Goal: Find specific page/section: Find specific page/section

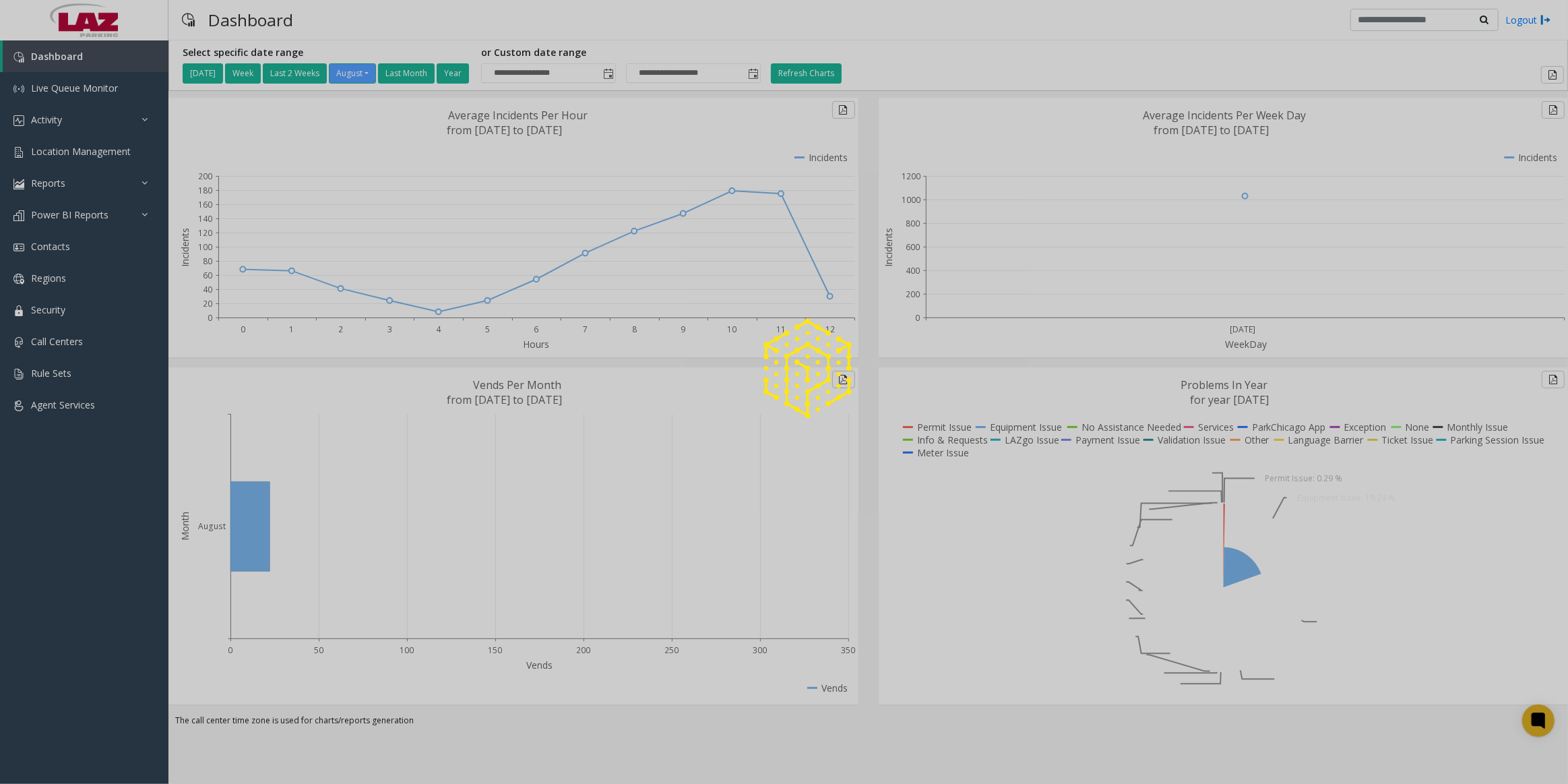
click at [80, 156] on div at bounding box center [784, 392] width 1568 height 784
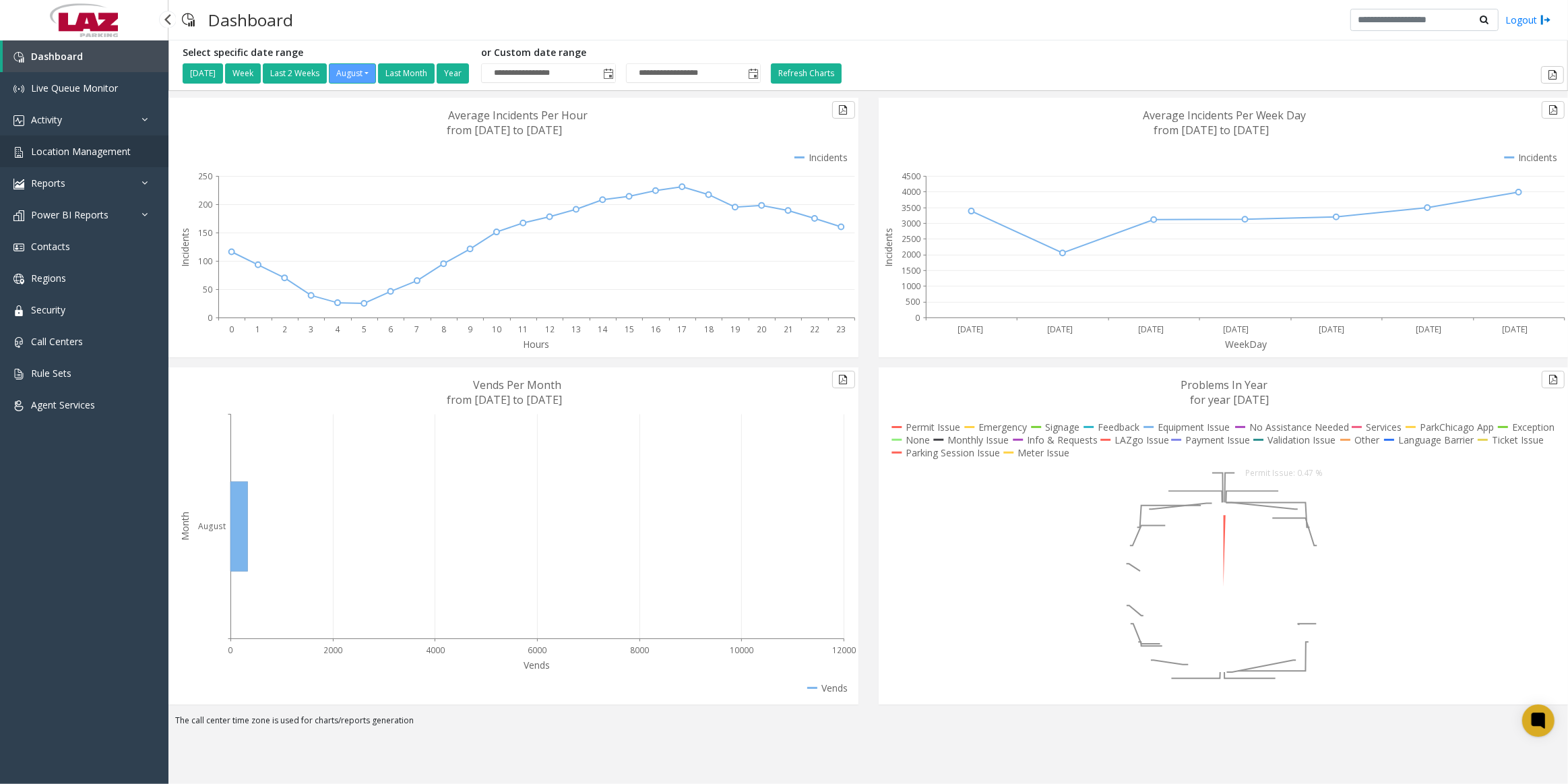
click at [87, 147] on span "Location Management" at bounding box center [81, 151] width 100 height 13
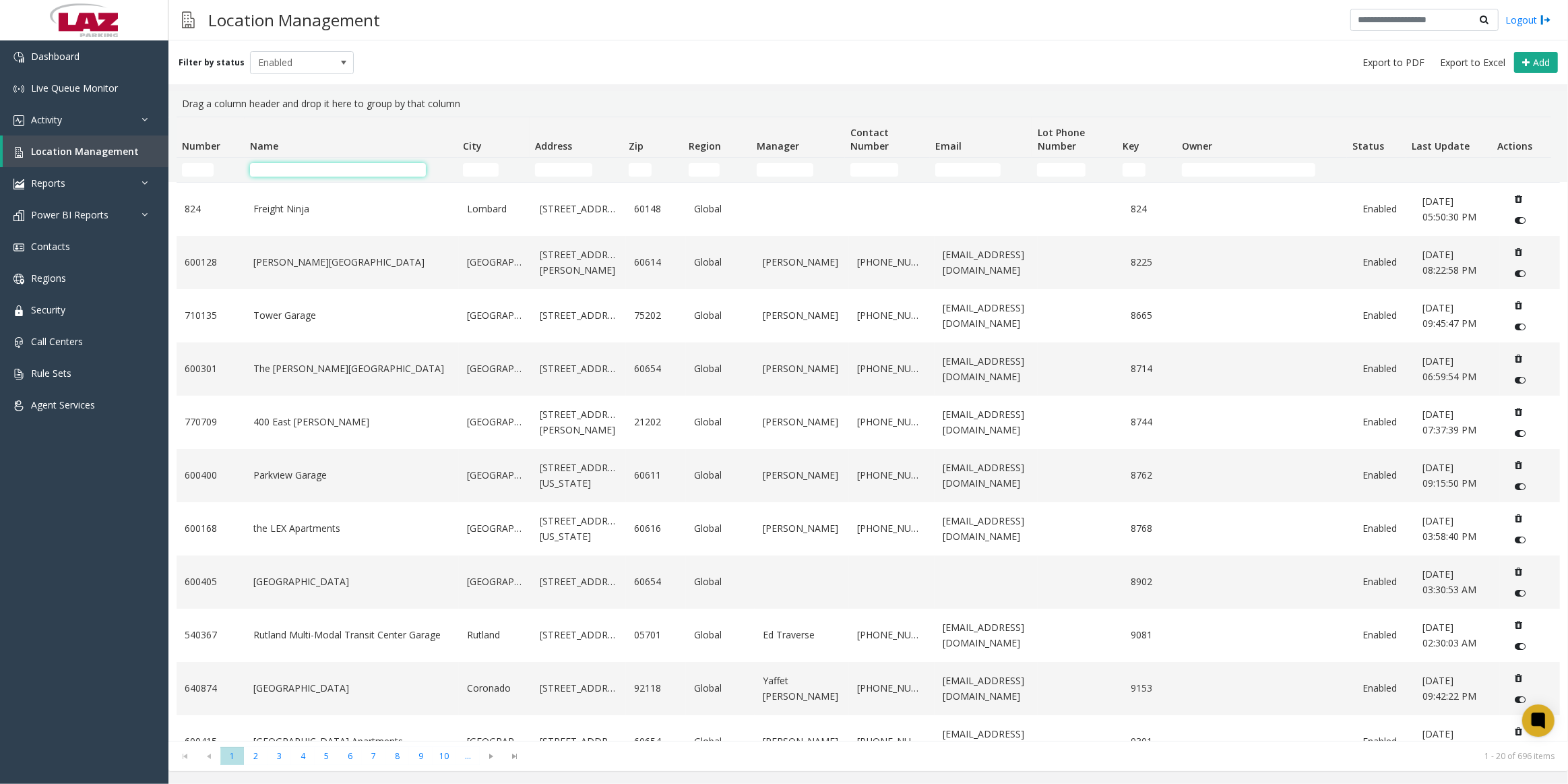
click at [295, 172] on input "Name Filter" at bounding box center [337, 170] width 175 height 14
type input "****"
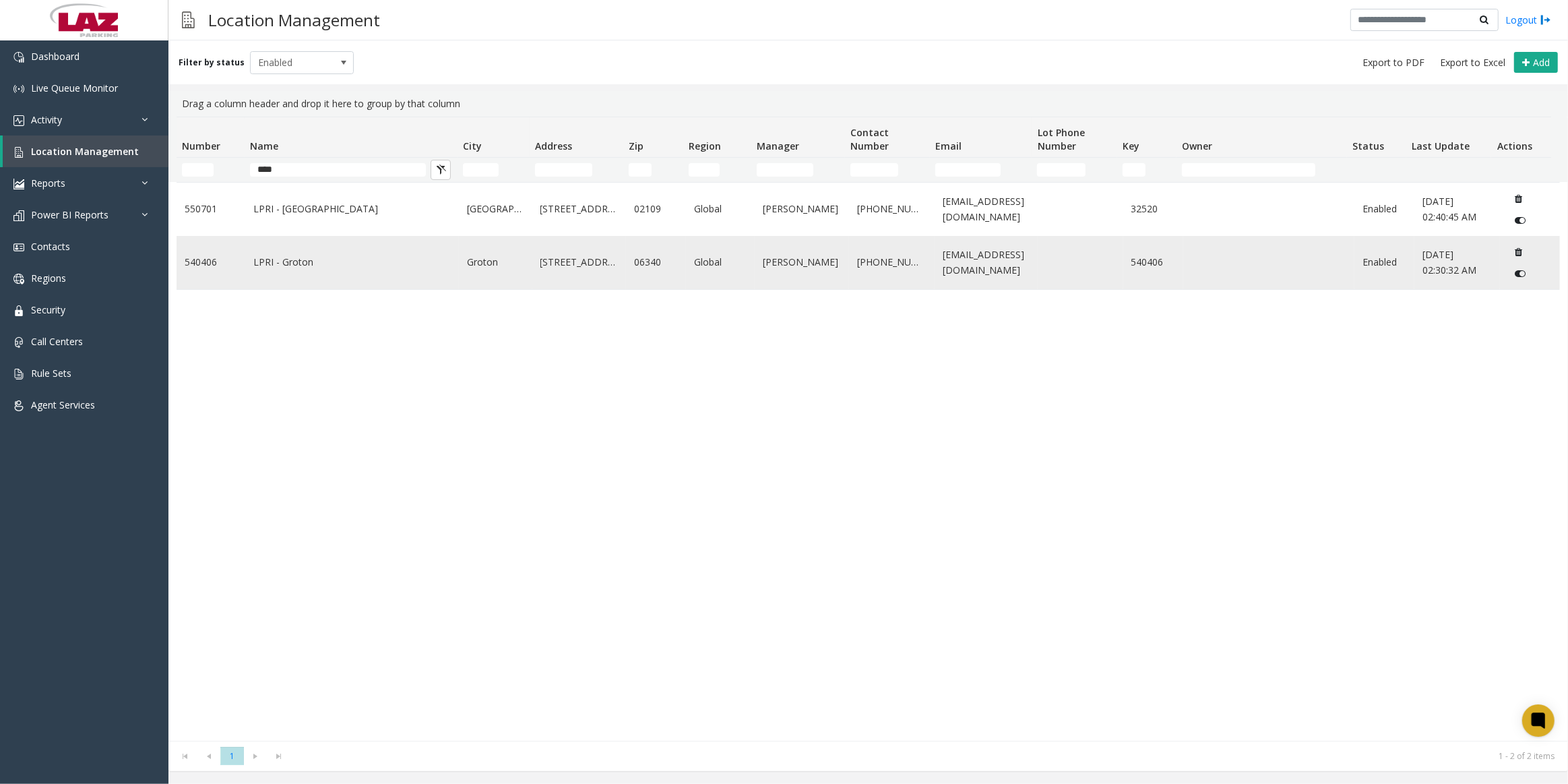
click at [395, 266] on link "LPRI - Groton" at bounding box center [352, 262] width 198 height 15
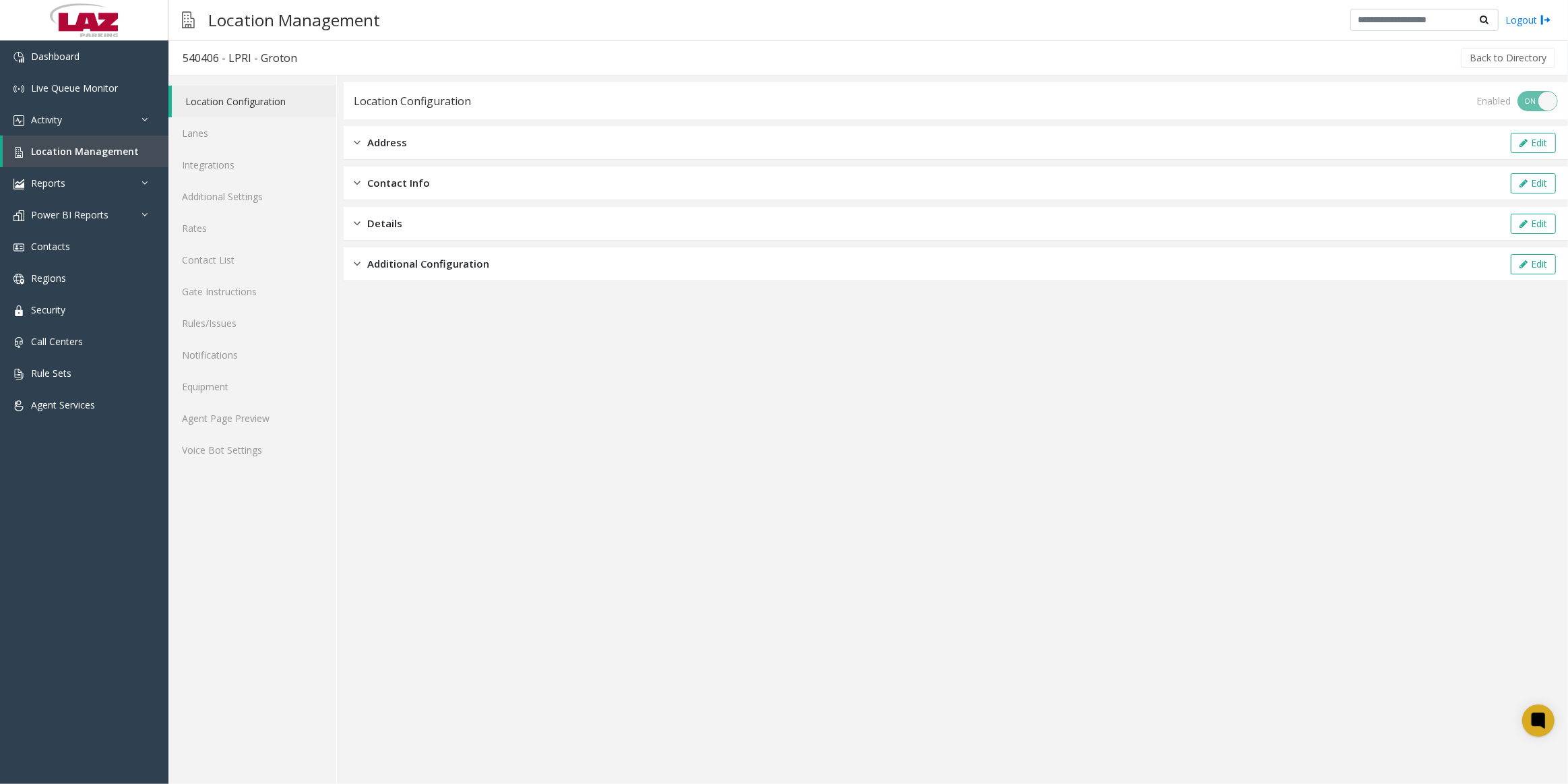
click at [272, 88] on link "Location Configuration" at bounding box center [254, 102] width 164 height 32
click at [254, 133] on link "Lanes" at bounding box center [252, 133] width 168 height 32
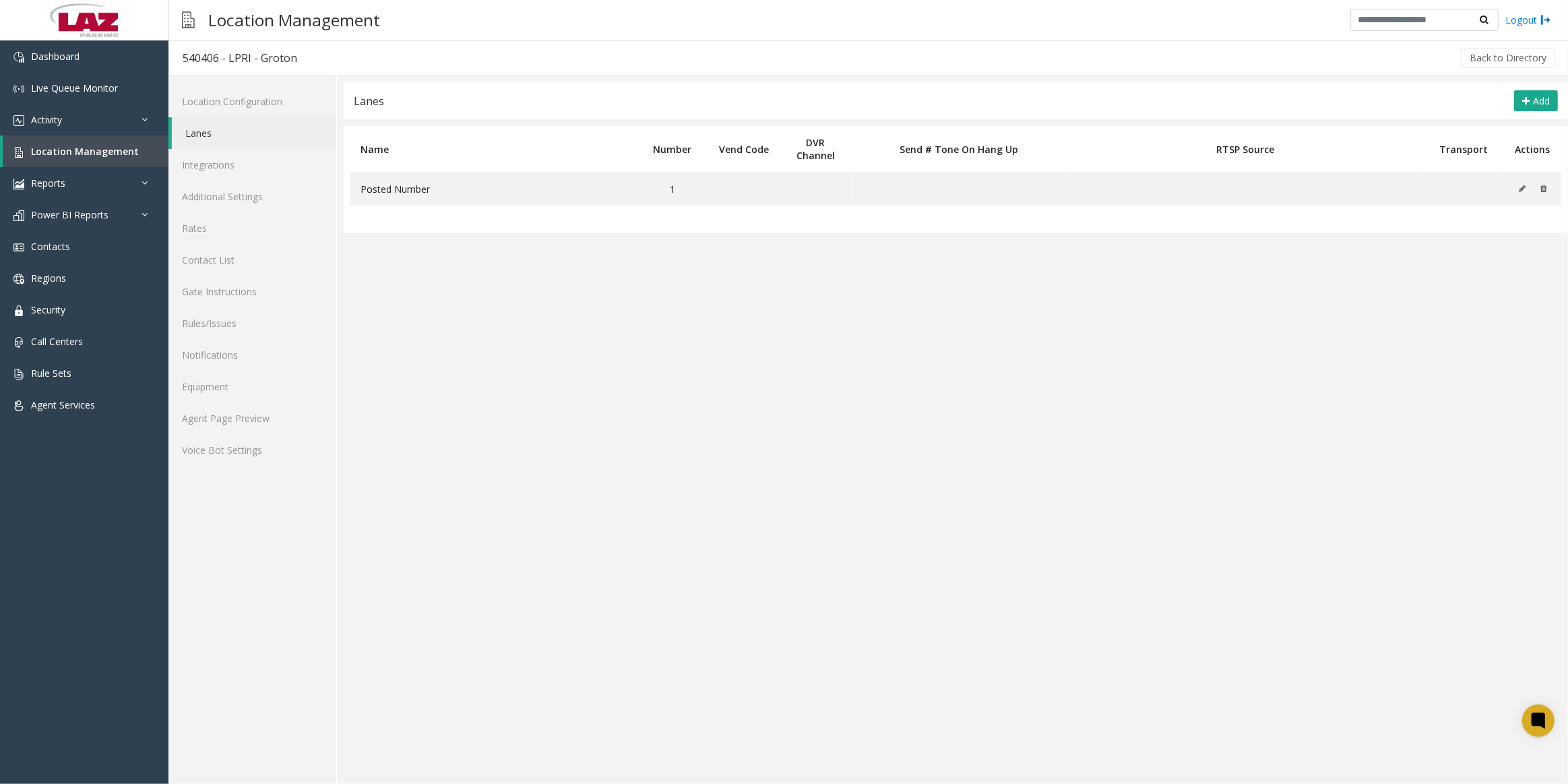
click at [261, 129] on link "Lanes" at bounding box center [254, 133] width 164 height 32
click at [211, 97] on link "Location Configuration" at bounding box center [252, 102] width 168 height 32
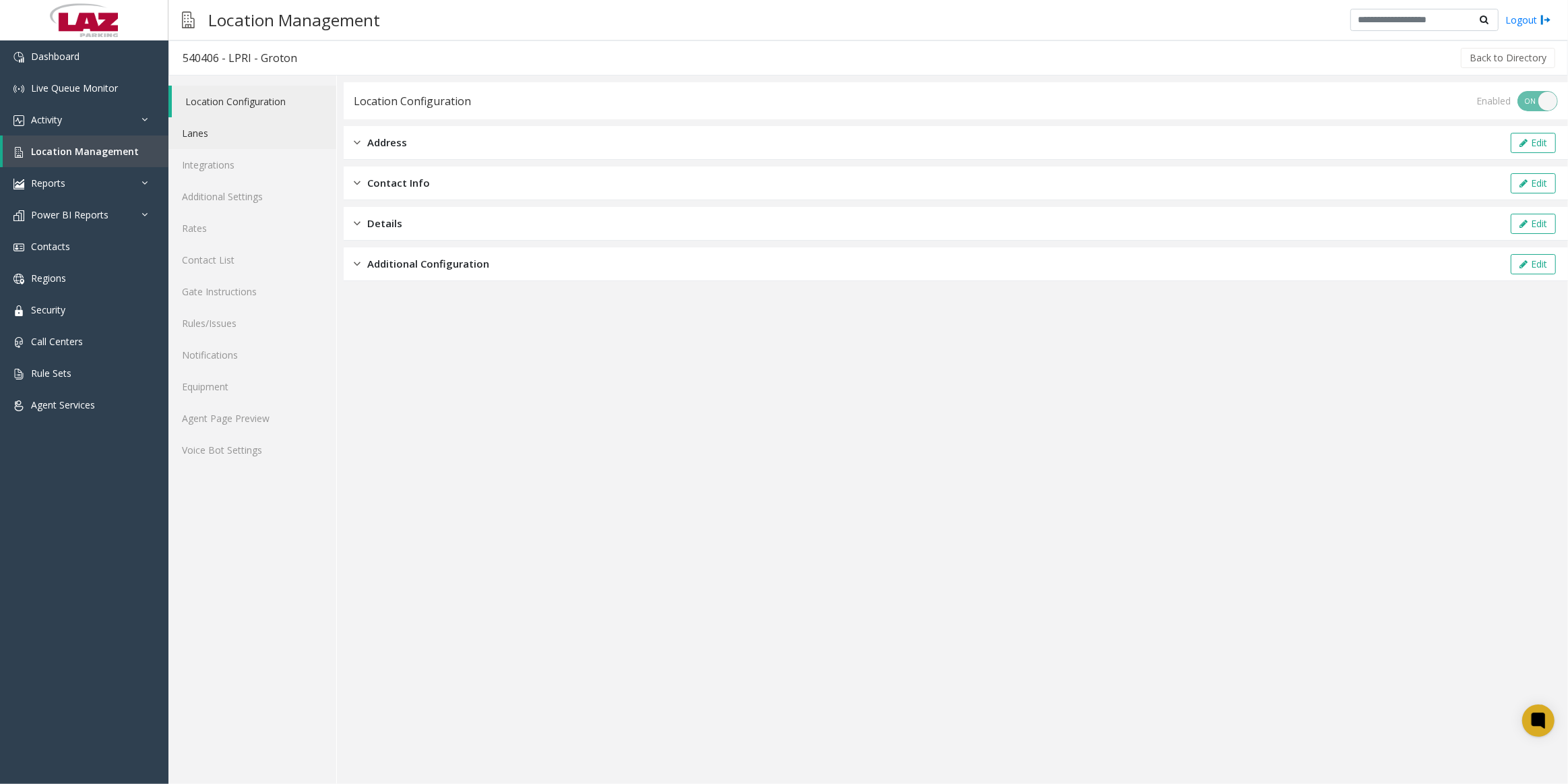
click at [236, 144] on link "Lanes" at bounding box center [252, 133] width 168 height 32
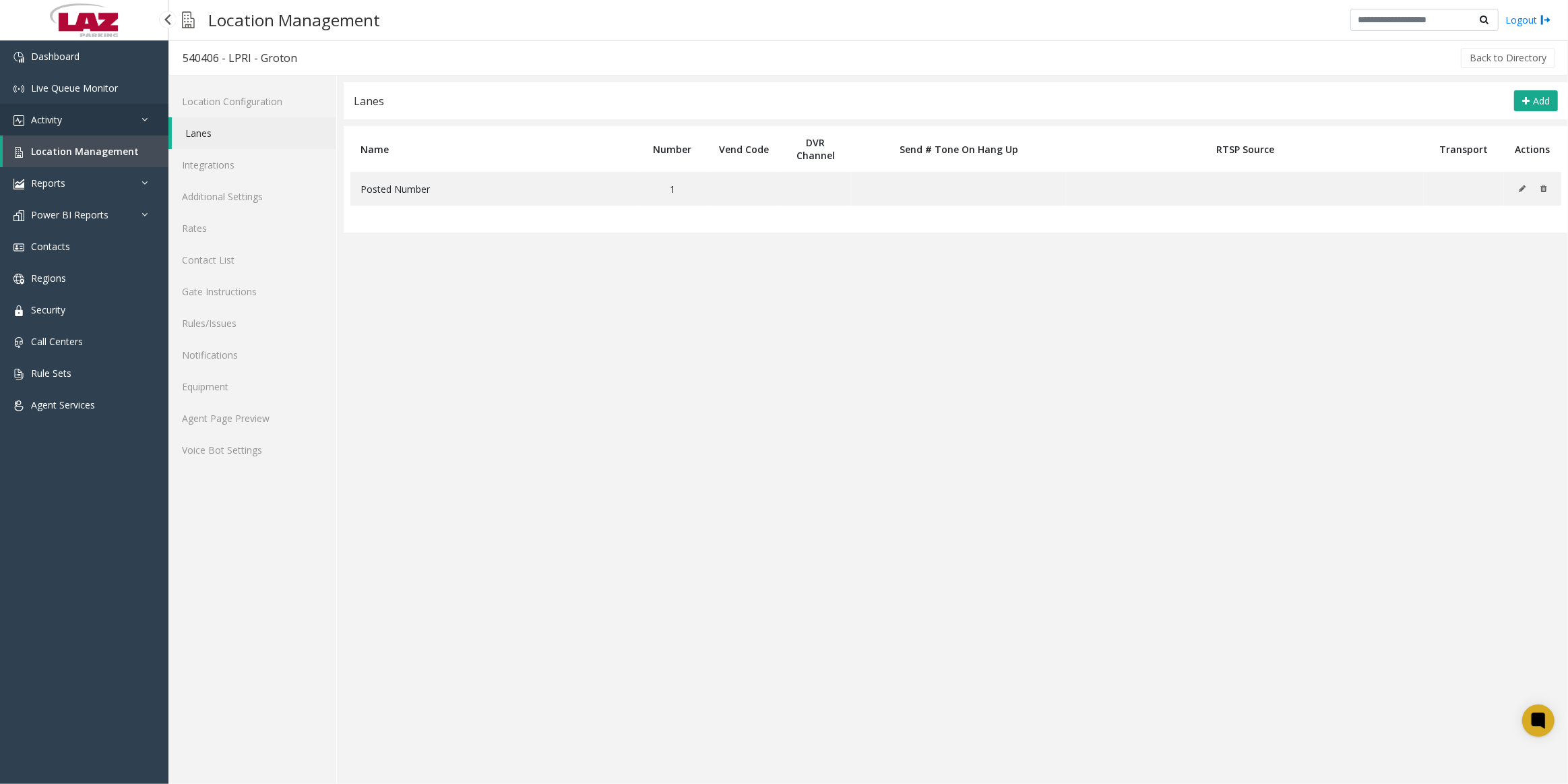
click at [81, 118] on link "Activity" at bounding box center [84, 120] width 169 height 32
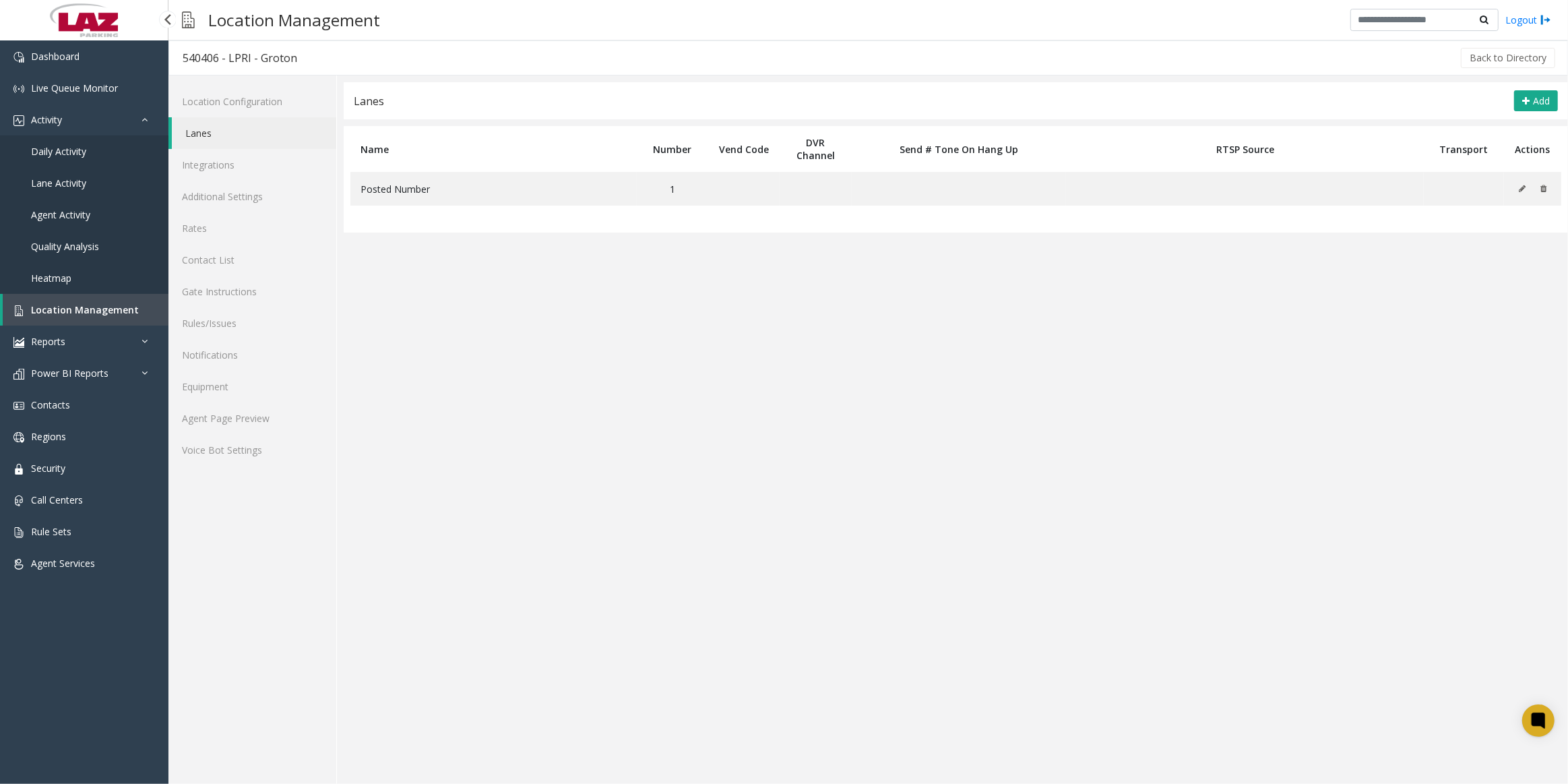
click at [62, 153] on span "Daily Activity" at bounding box center [58, 151] width 55 height 13
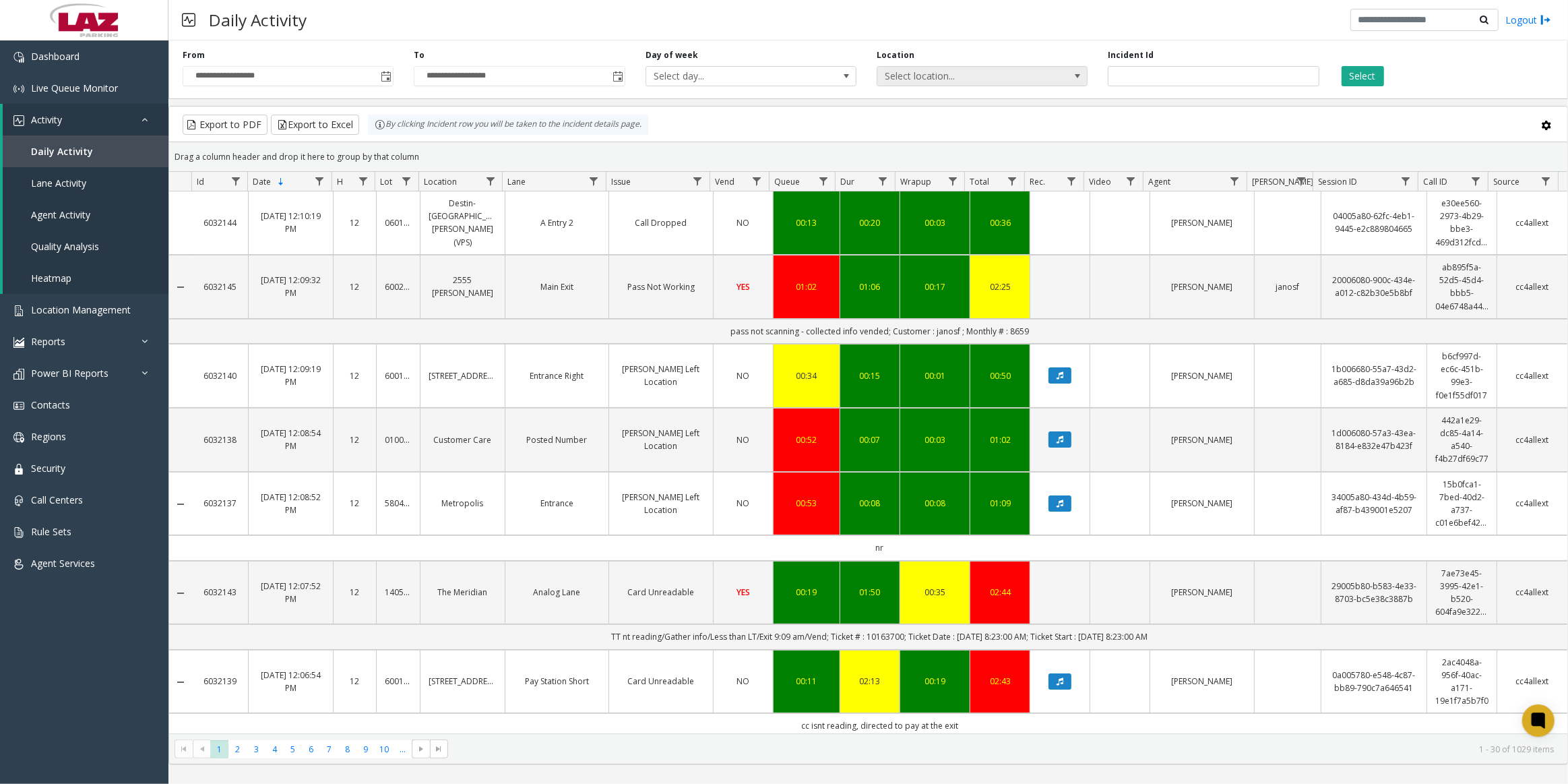
click at [921, 68] on span "Select location..." at bounding box center [961, 76] width 168 height 19
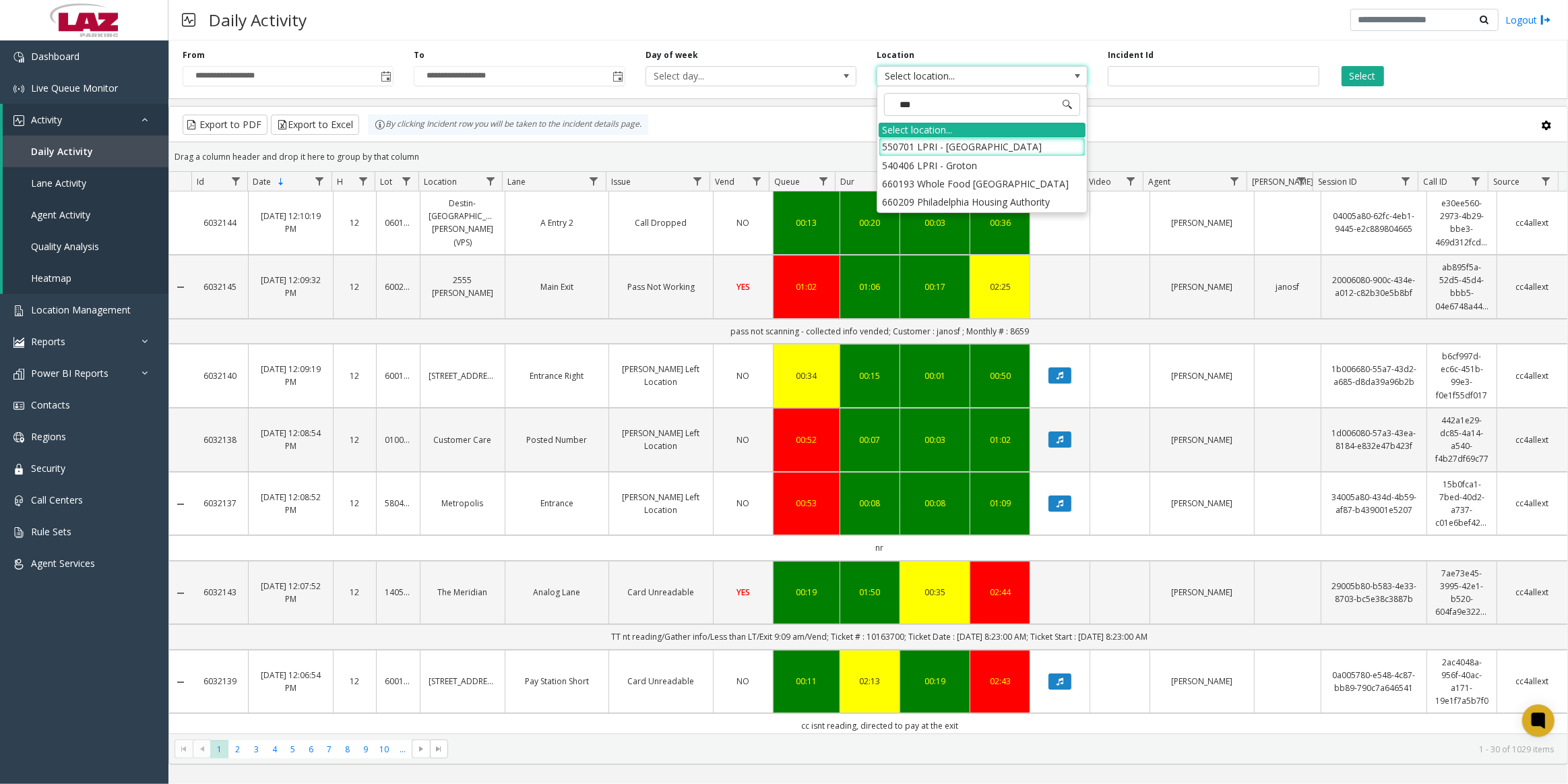
type input "****"
click at [954, 165] on li "540406 LPRI - Groton" at bounding box center [982, 166] width 207 height 18
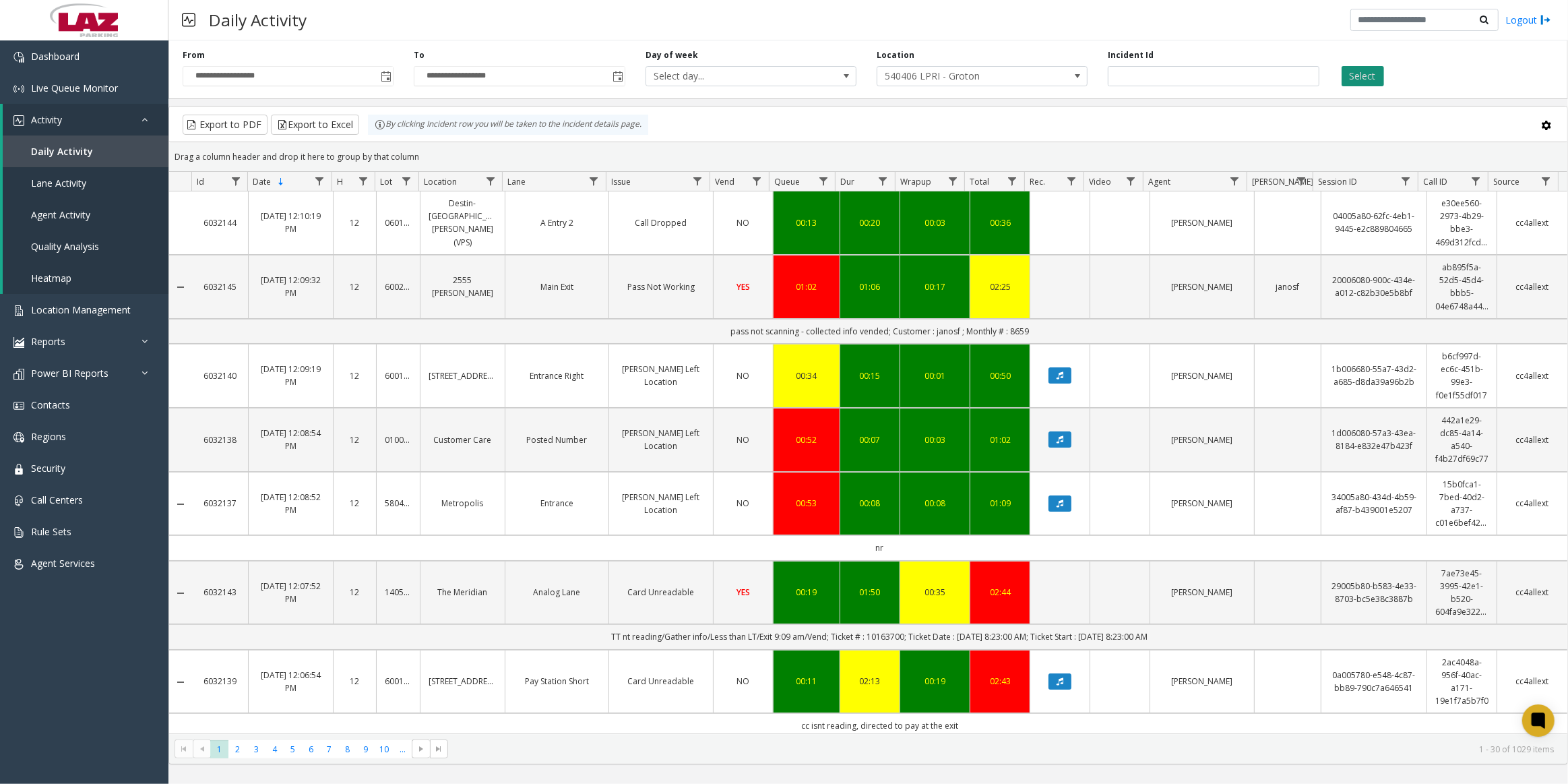
click at [1362, 84] on button "Select" at bounding box center [1363, 76] width 43 height 21
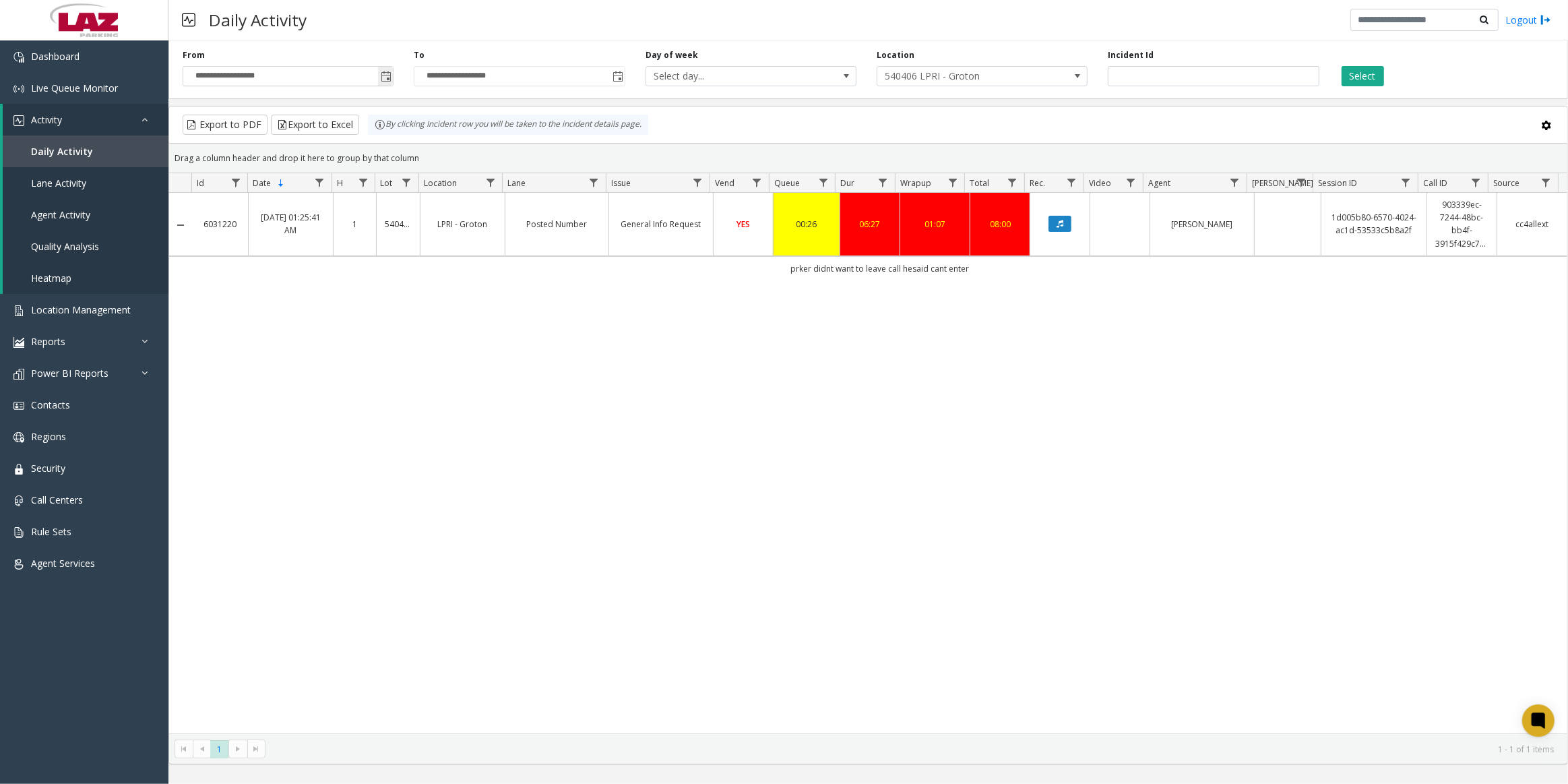
click at [384, 76] on span "Toggle popup" at bounding box center [386, 77] width 11 height 11
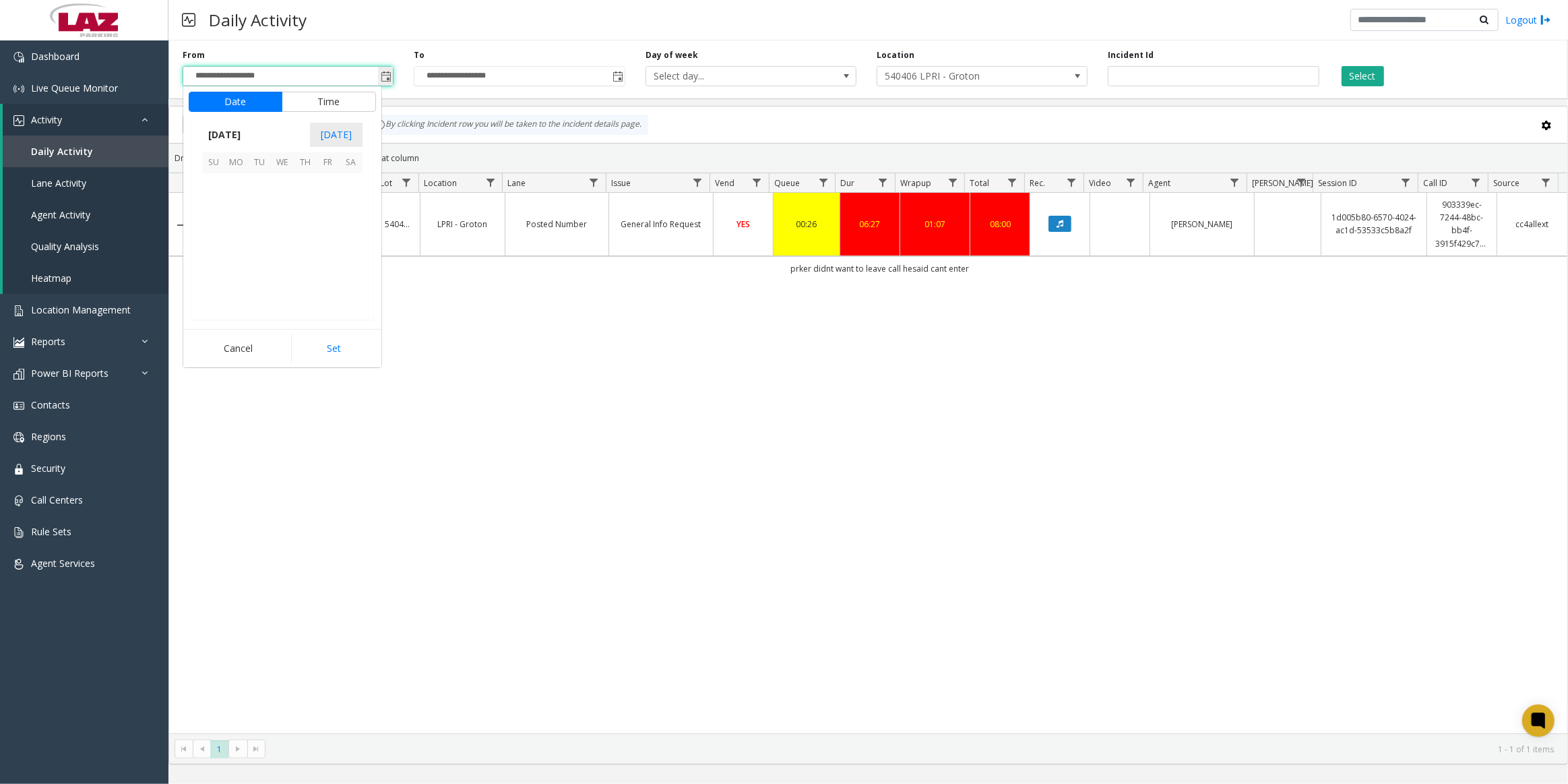
scroll to position [241608, 0]
click at [317, 182] on span "1" at bounding box center [328, 185] width 23 height 23
drag, startPoint x: 327, startPoint y: 343, endPoint x: 385, endPoint y: 321, distance: 62.0
click at [326, 343] on button "Set" at bounding box center [334, 348] width 85 height 30
type input "**********"
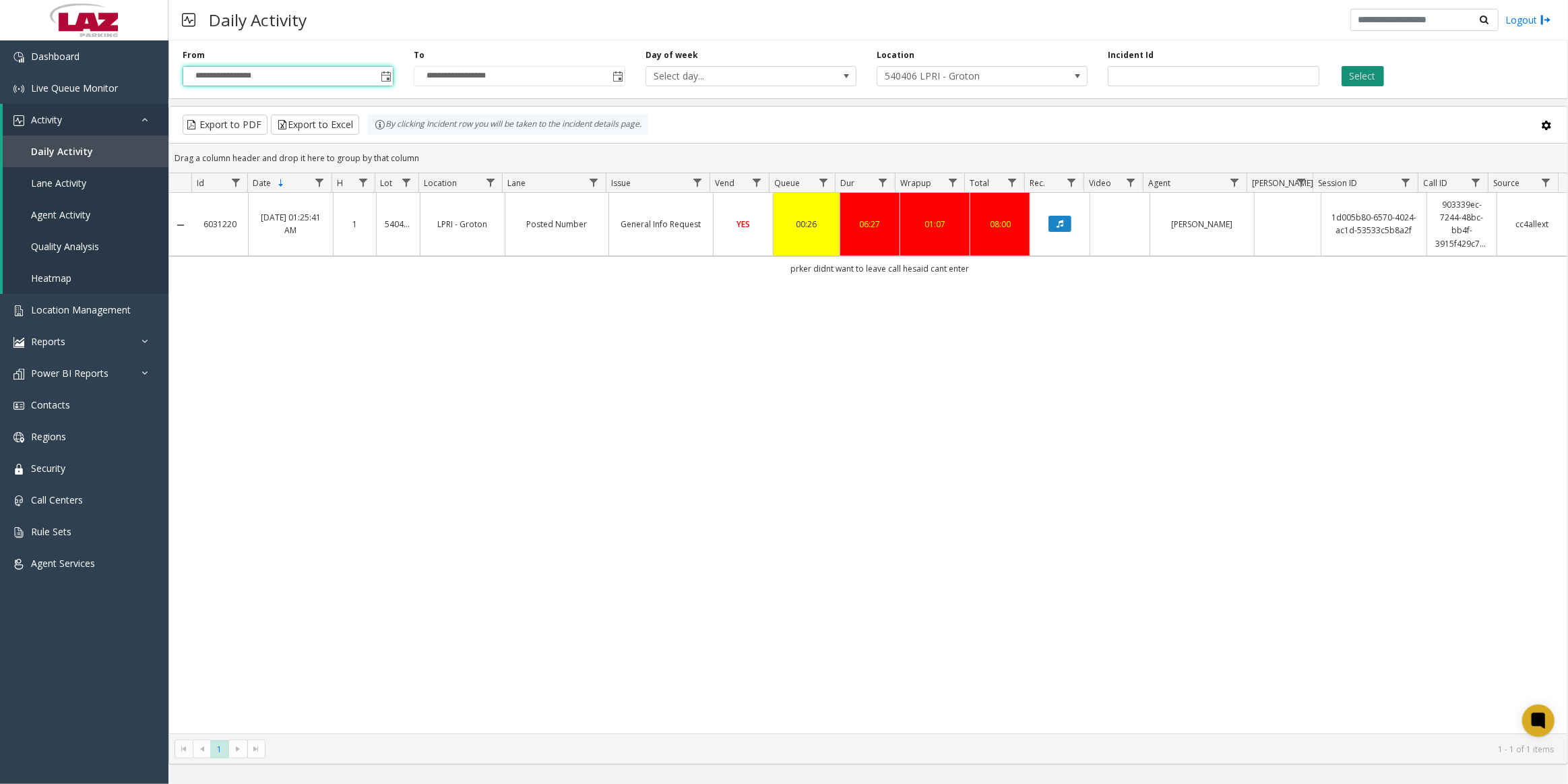
click at [1356, 74] on button "Select" at bounding box center [1363, 76] width 43 height 21
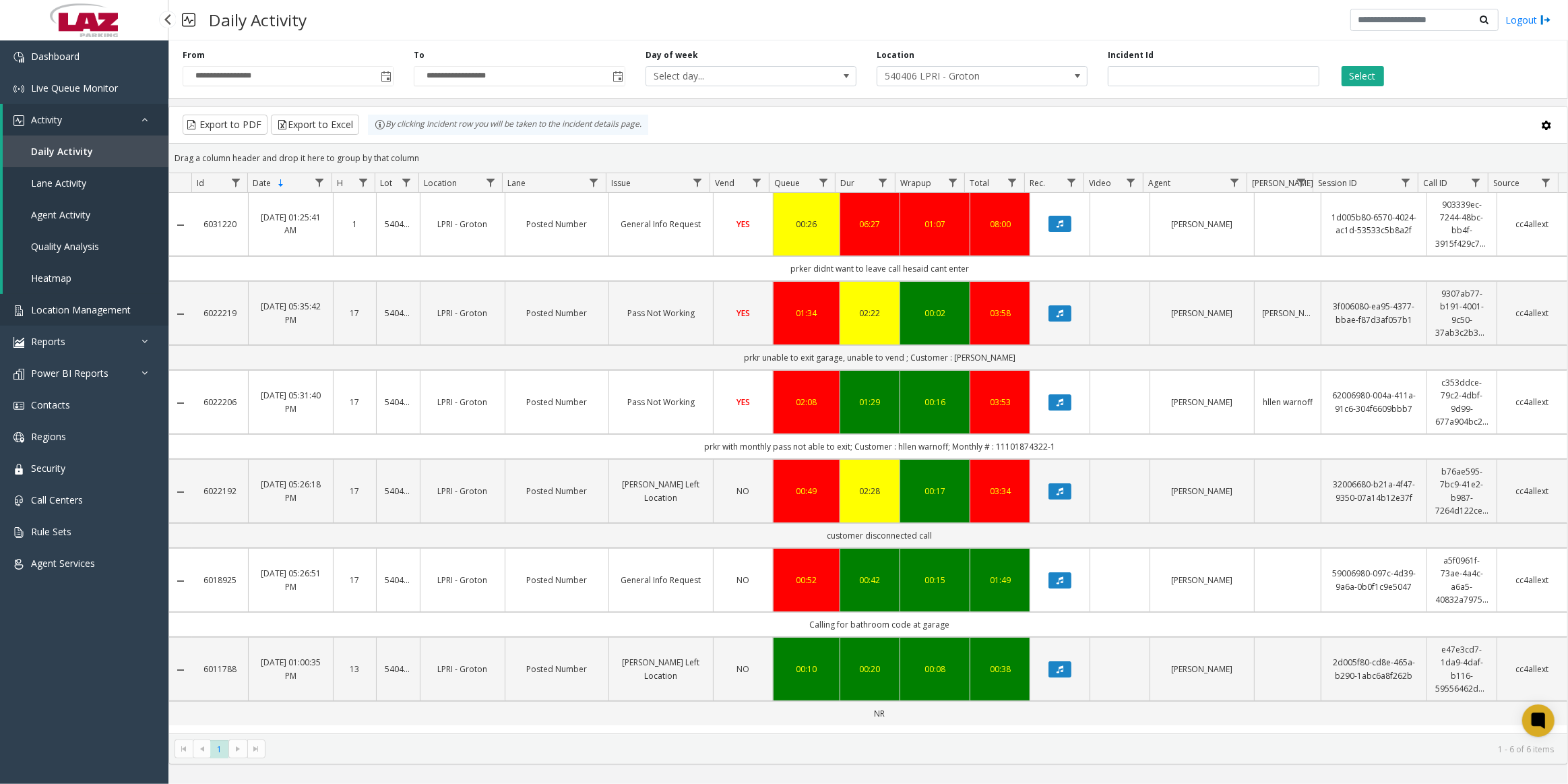
click at [109, 305] on span "Location Management" at bounding box center [81, 309] width 100 height 13
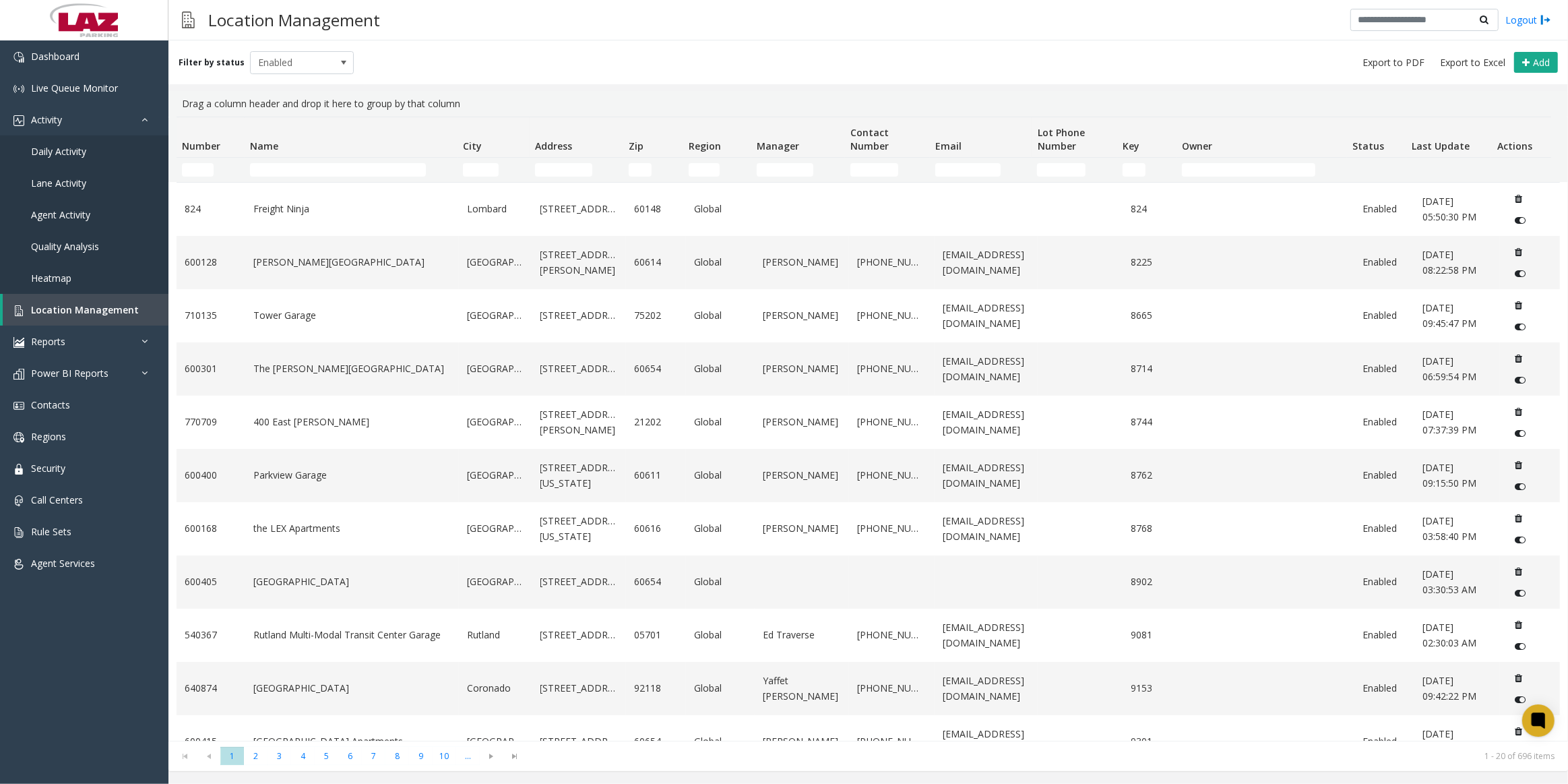
click at [280, 176] on td "Name Filter" at bounding box center [351, 170] width 213 height 24
click at [302, 168] on input "Name Filter" at bounding box center [337, 170] width 175 height 14
type input "******"
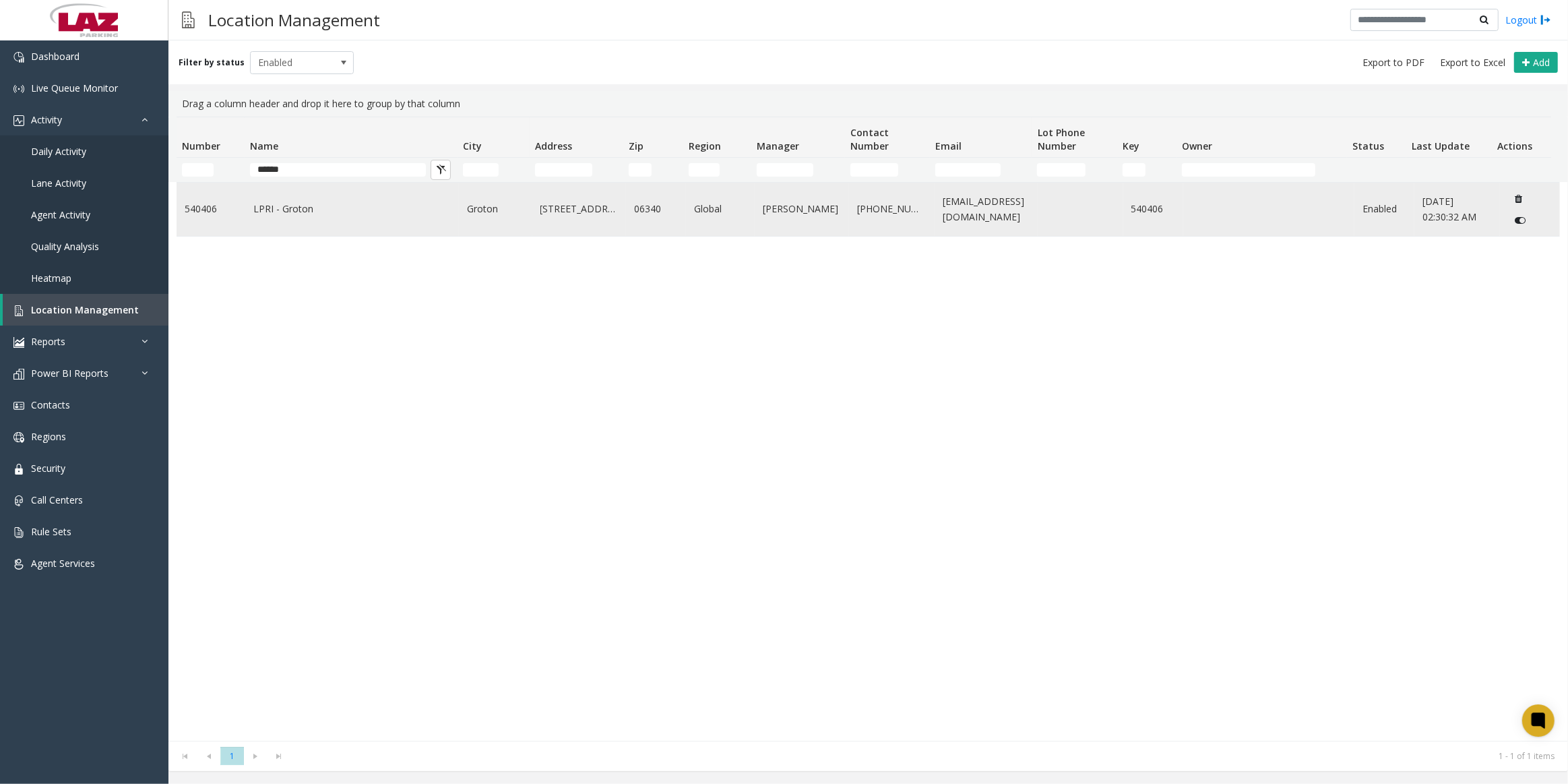
click at [300, 191] on td "LPRI - Groton" at bounding box center [352, 209] width 214 height 53
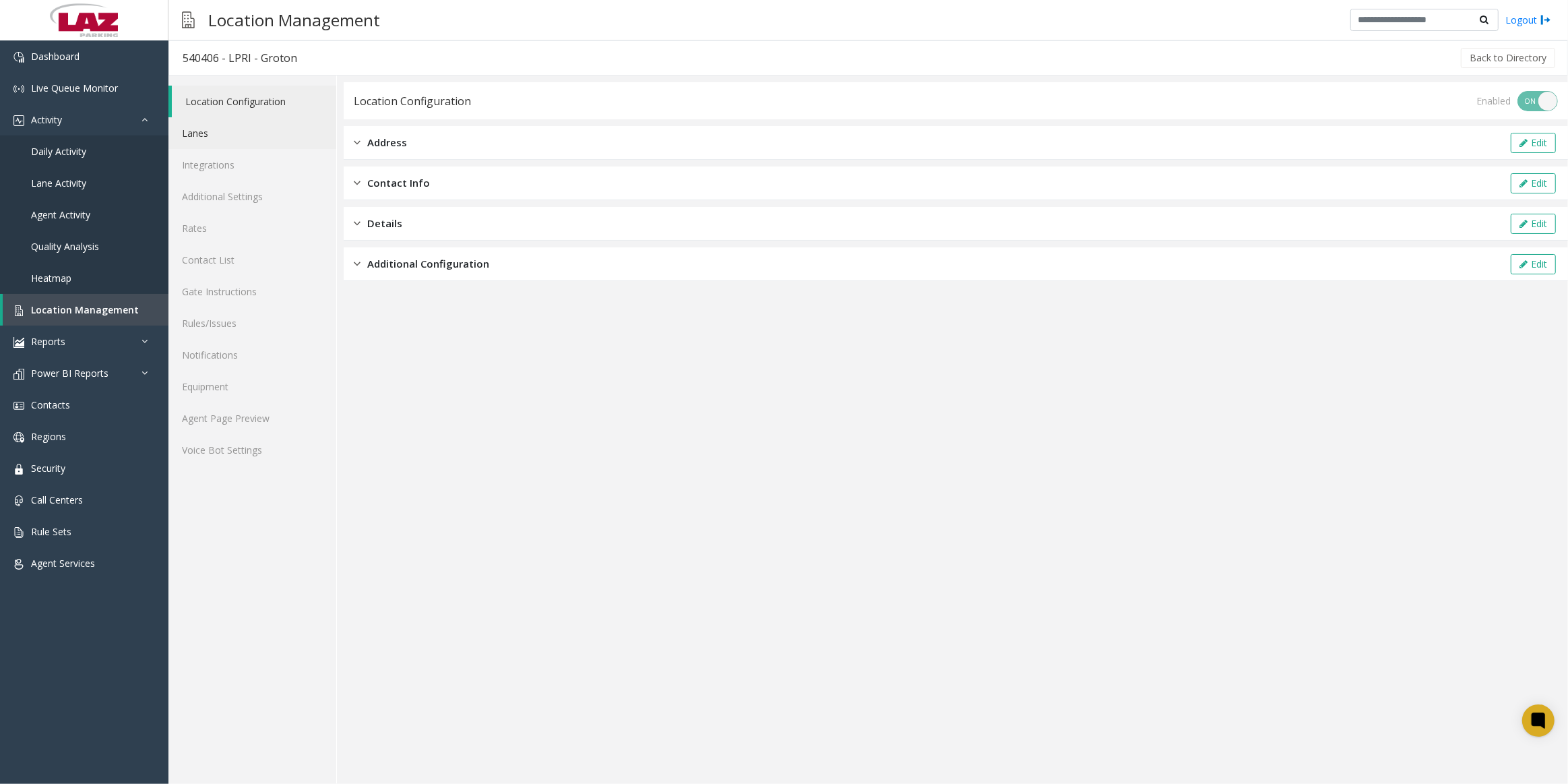
click at [263, 121] on link "Lanes" at bounding box center [252, 133] width 168 height 32
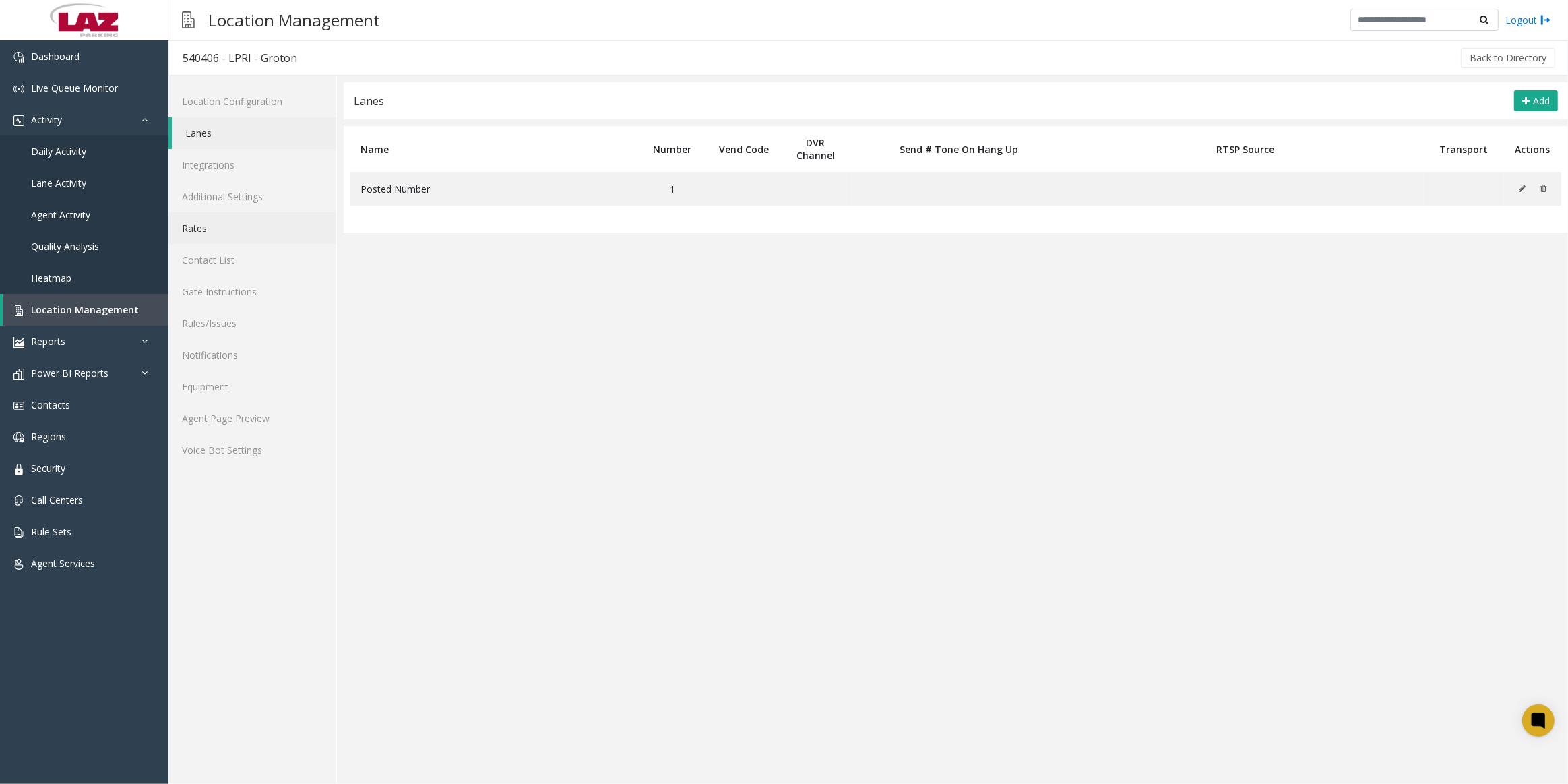
click at [258, 238] on link "Rates" at bounding box center [252, 228] width 168 height 32
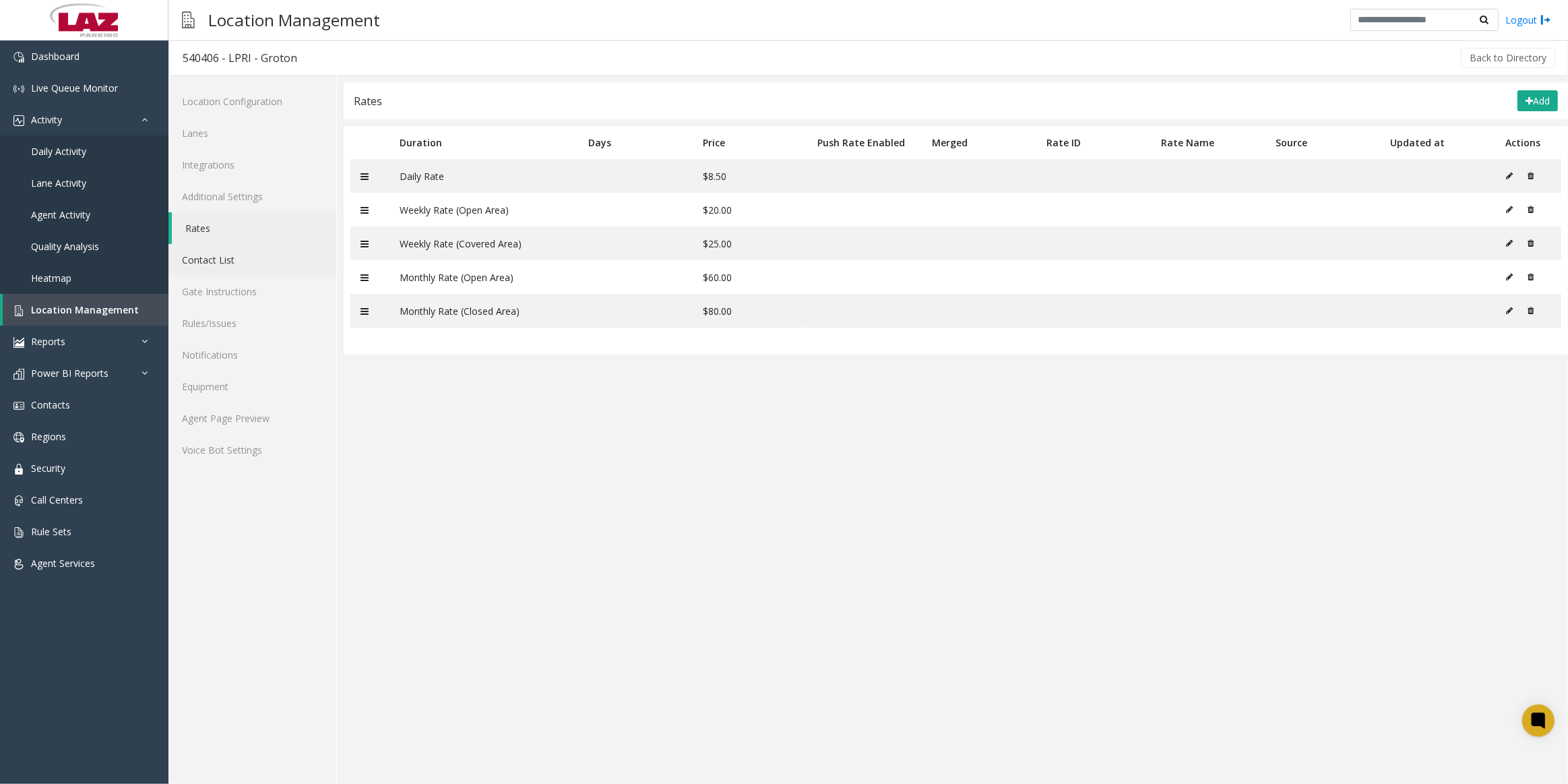
click at [256, 262] on link "Contact List" at bounding box center [252, 260] width 168 height 32
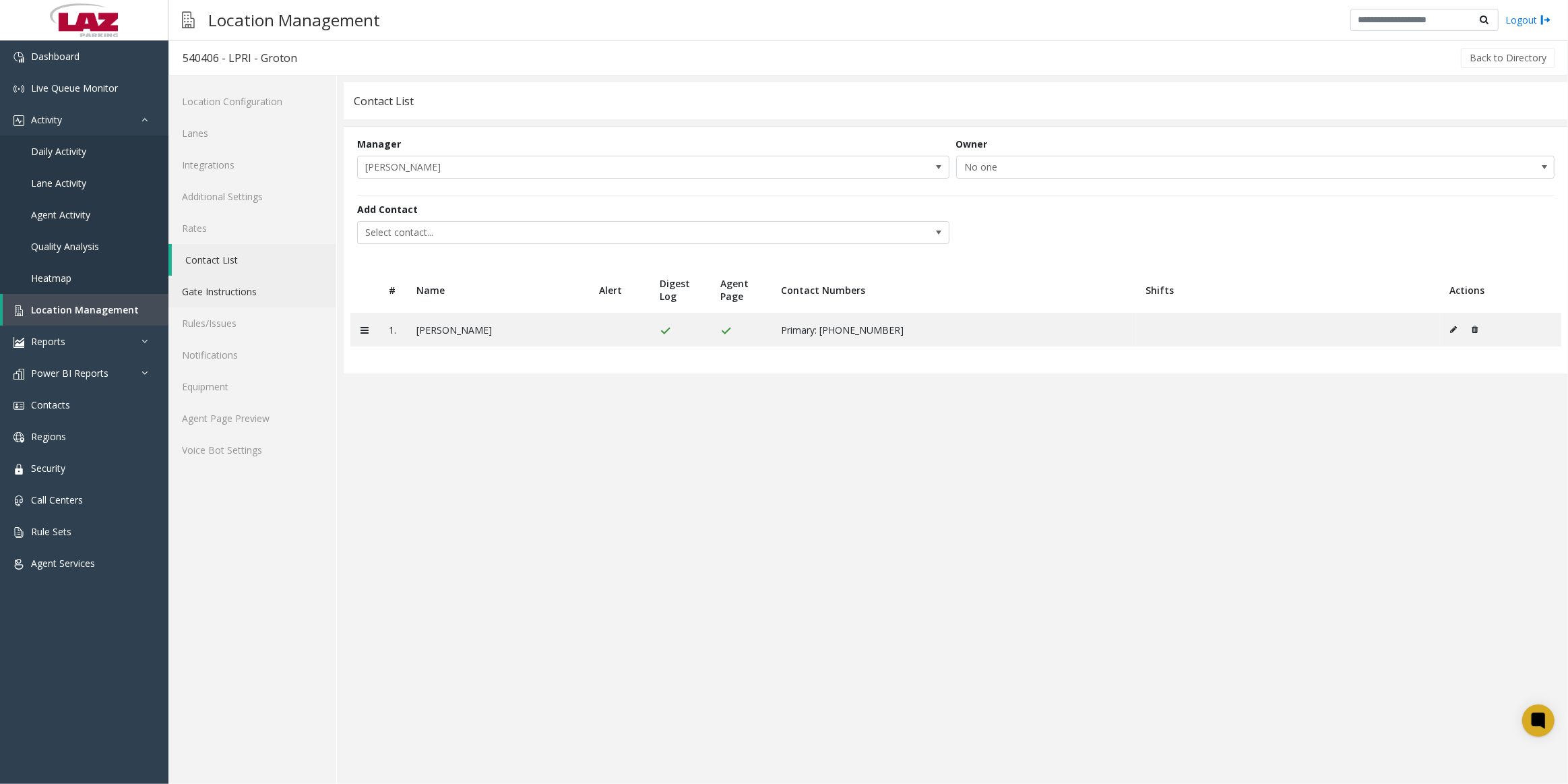
click at [253, 292] on link "Gate Instructions" at bounding box center [252, 292] width 168 height 32
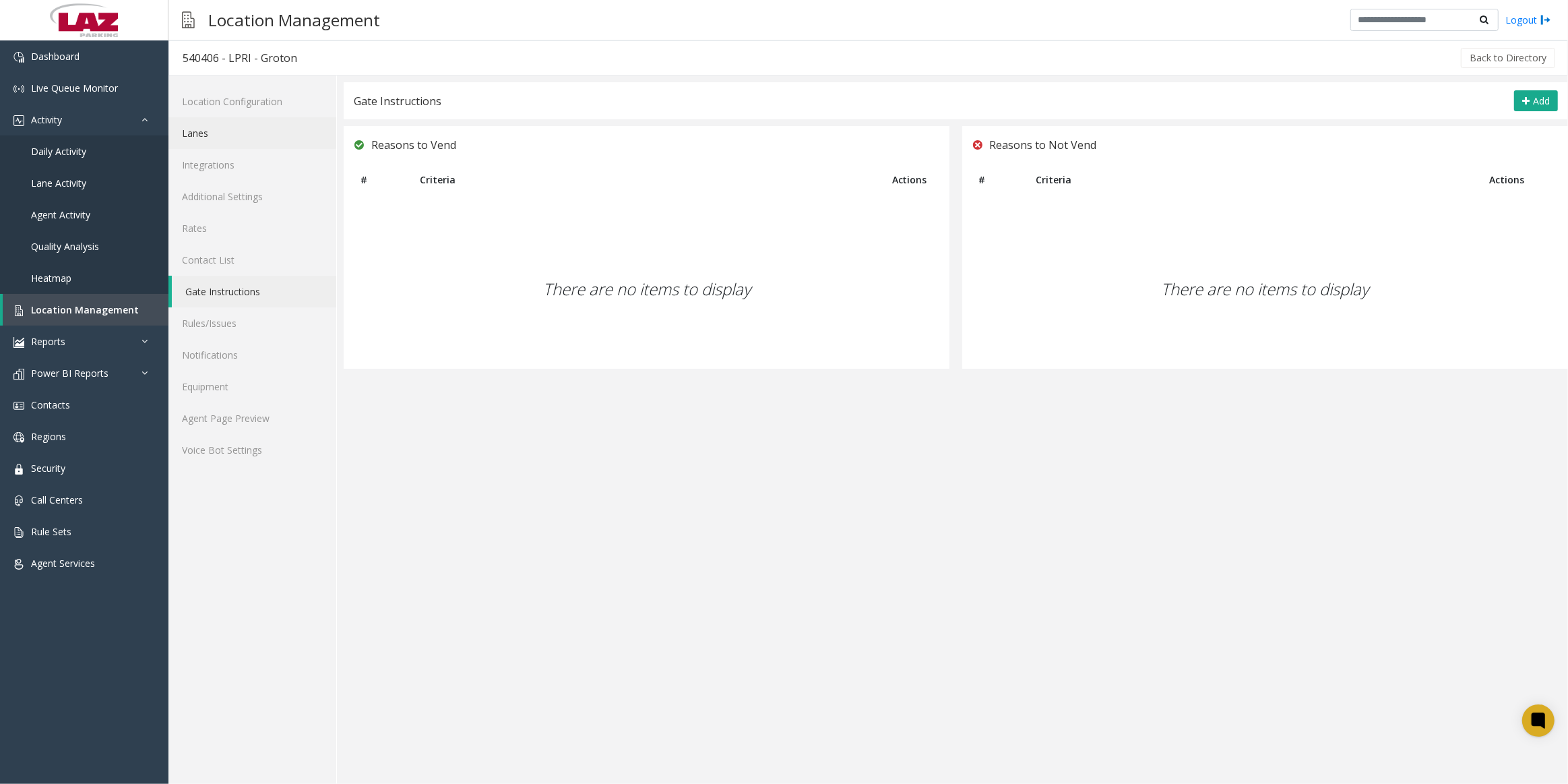
click at [249, 135] on link "Lanes" at bounding box center [252, 133] width 168 height 32
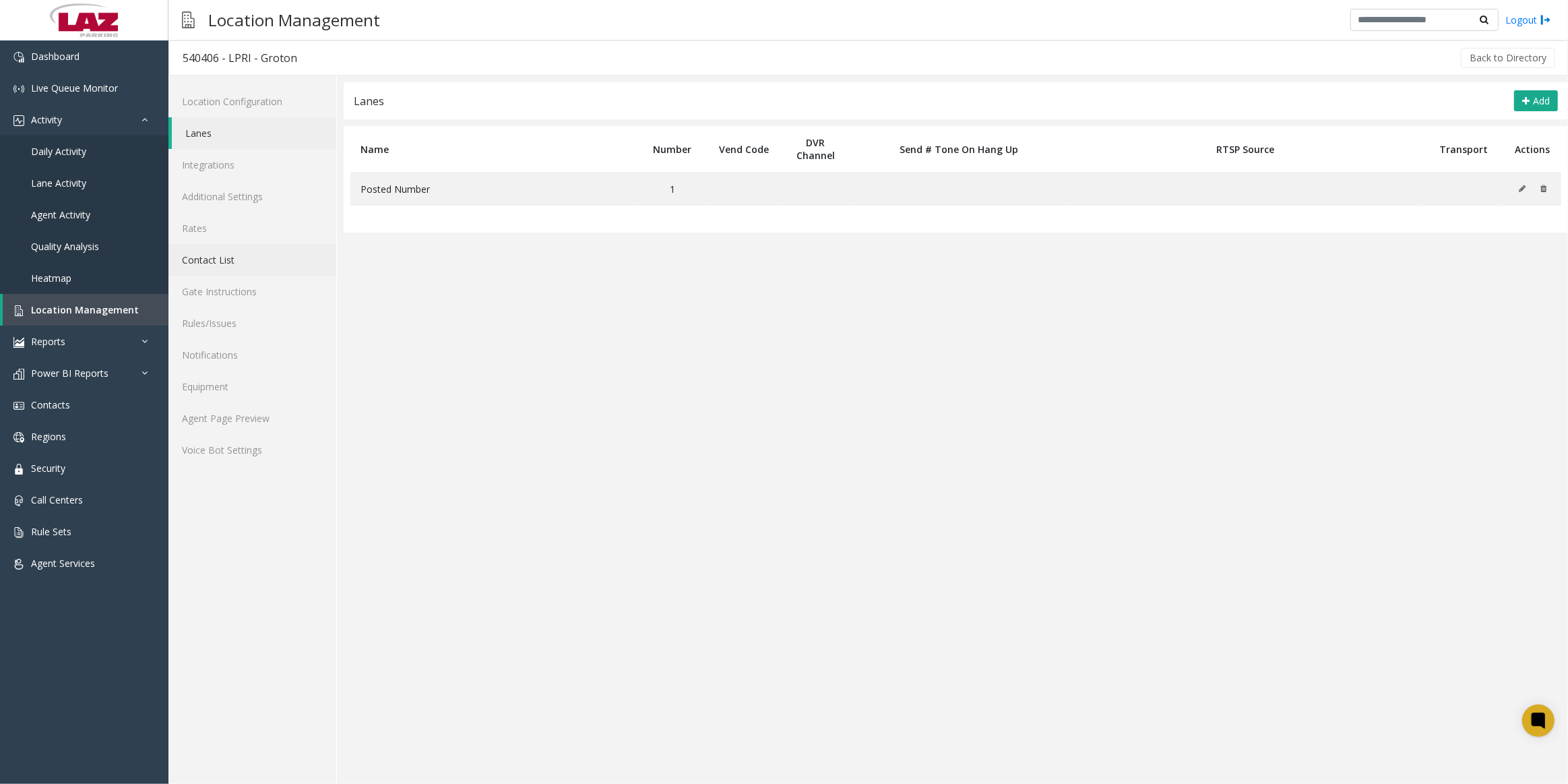
click at [240, 258] on link "Contact List" at bounding box center [252, 260] width 168 height 32
